Goal: Find specific page/section: Find specific page/section

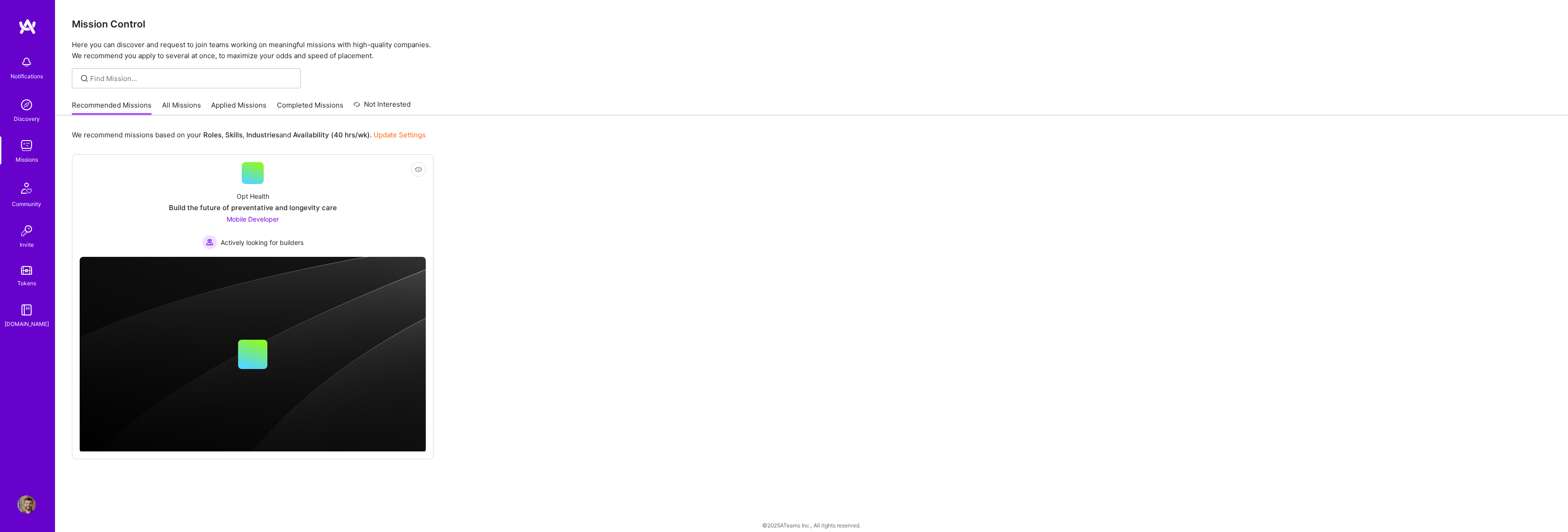
click at [176, 105] on link "All Missions" at bounding box center [181, 108] width 39 height 15
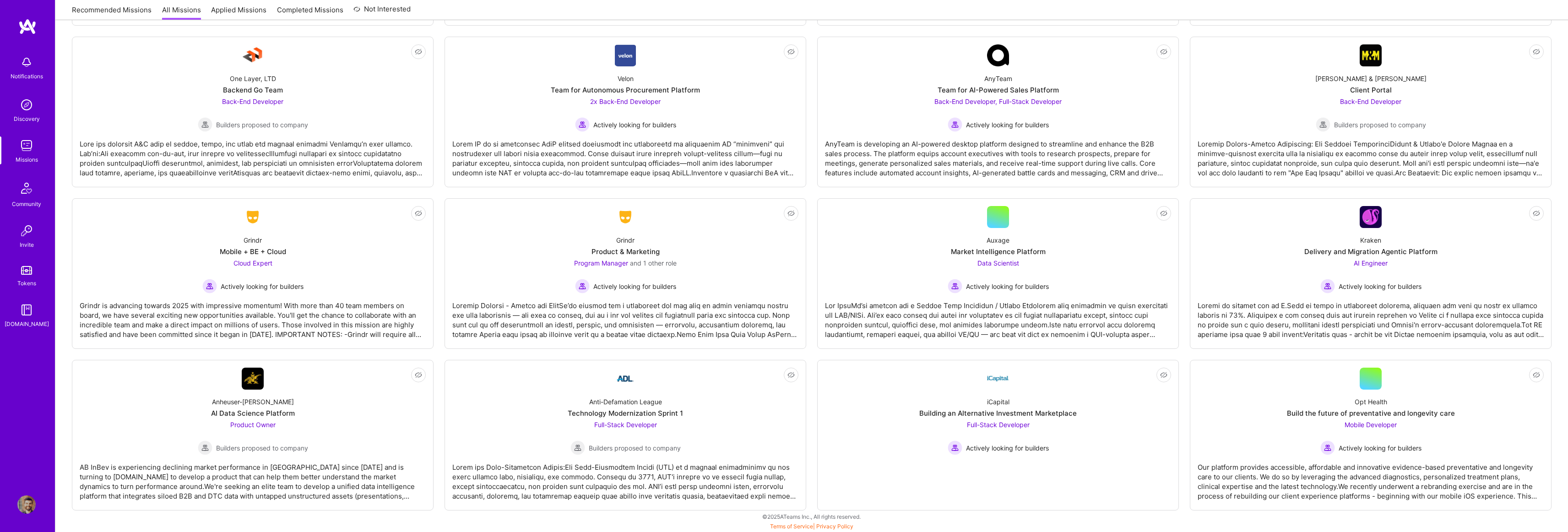
scroll to position [1601, 0]
